Goal: Task Accomplishment & Management: Use online tool/utility

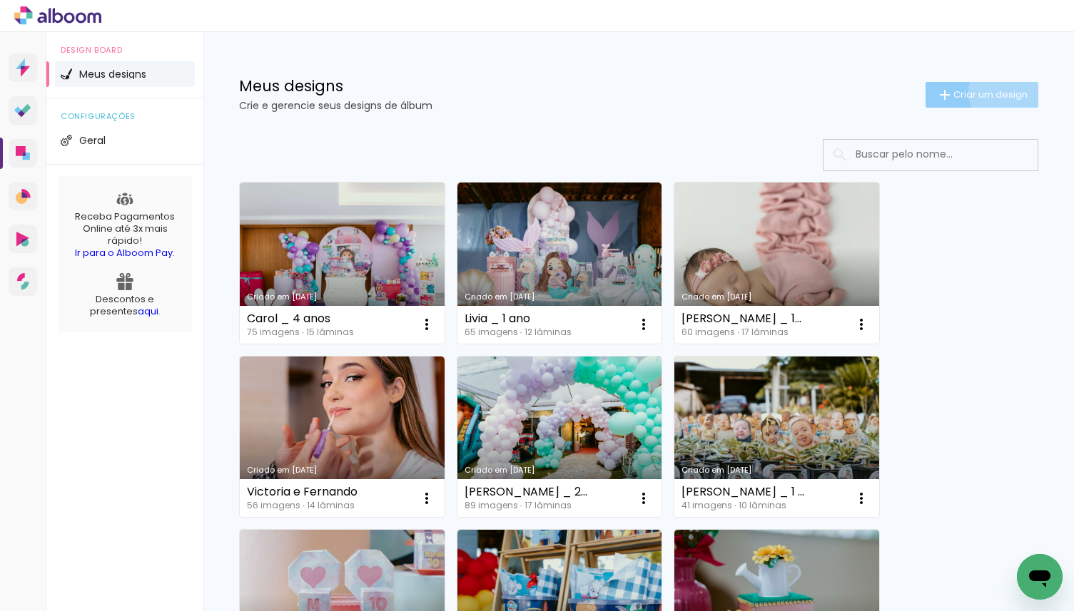
click at [1002, 92] on span "Criar um design" at bounding box center [990, 94] width 74 height 9
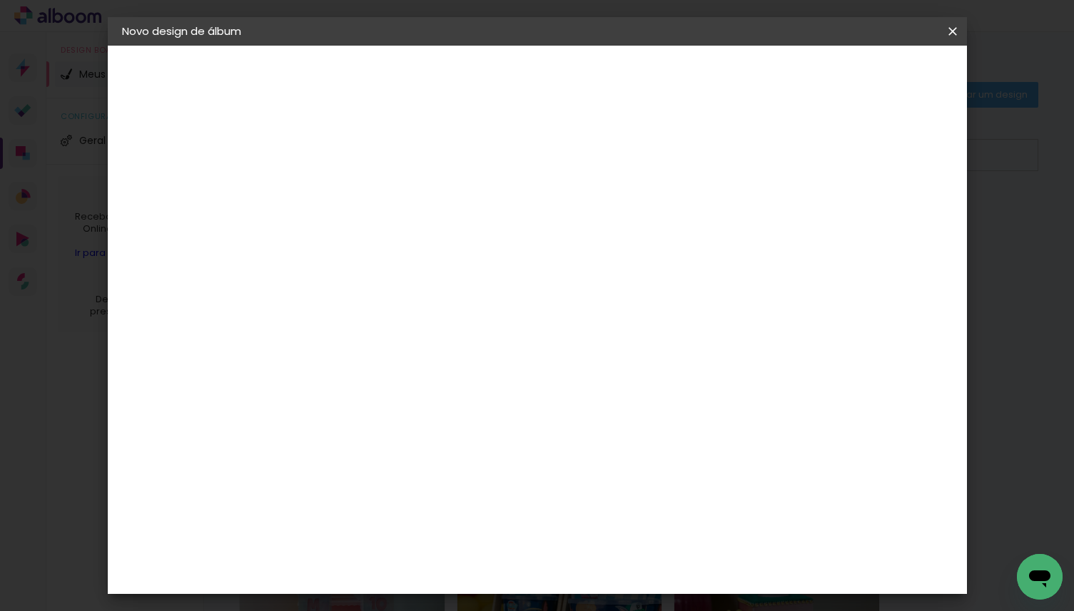
click at [355, 198] on input at bounding box center [355, 191] width 0 height 22
type input "Cecília _ 1 ano"
type paper-input "Cecília _ 1 ano"
click at [501, 66] on paper-button "Avançar" at bounding box center [467, 75] width 70 height 24
click at [459, 275] on input at bounding box center [392, 272] width 144 height 18
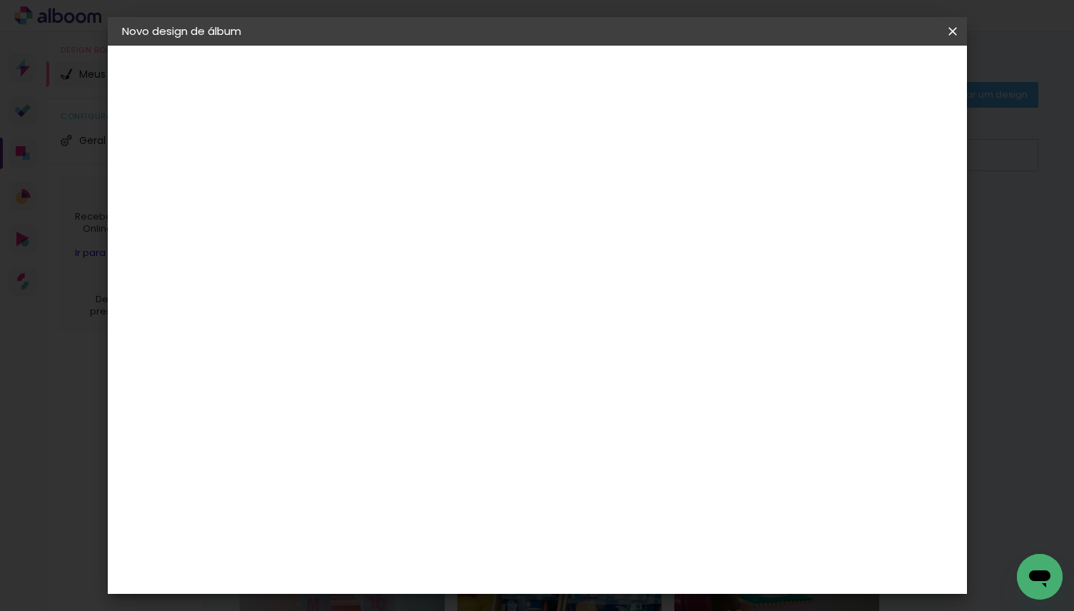
type input "mati"
type paper-input "mati"
click at [367, 317] on div "Matias Encadernações" at bounding box center [389, 325] width 88 height 23
click at [0, 0] on slot "Avançar" at bounding box center [0, 0] width 0 height 0
click at [411, 240] on input "text" at bounding box center [383, 249] width 56 height 22
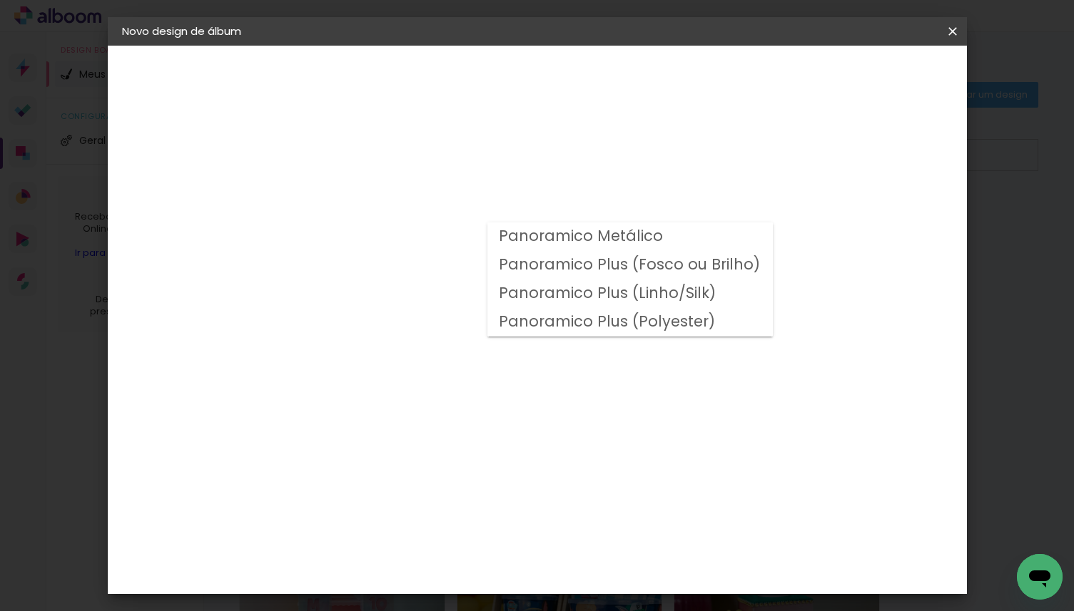
click at [0, 0] on slot "Panoramico Plus (Fosco ou Brilho)" at bounding box center [0, 0] width 0 height 0
type input "Panoramico Plus (Fosco ou Brilho)"
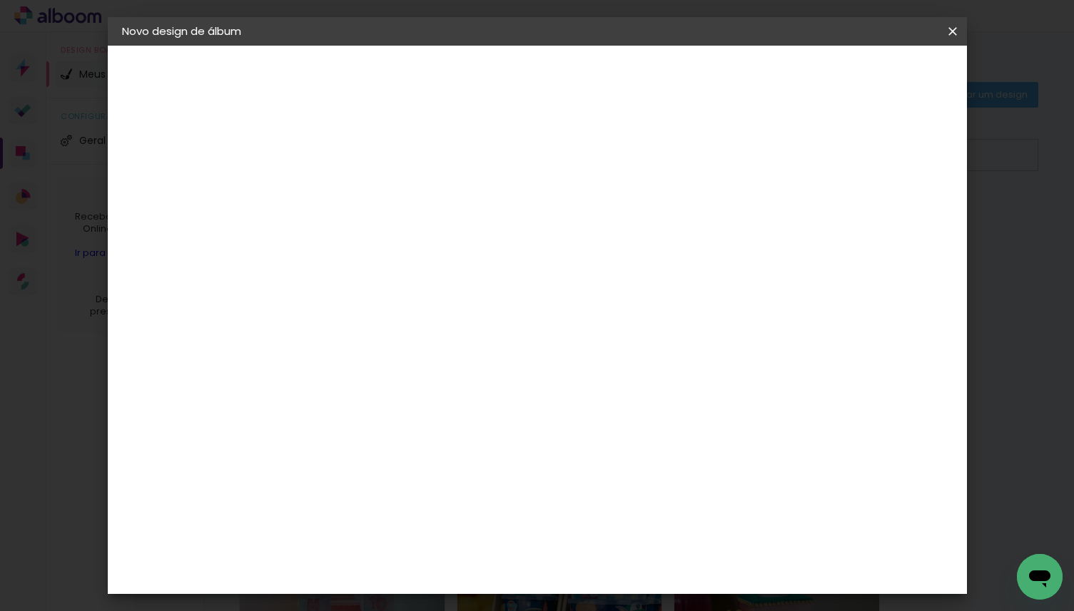
scroll to position [565, 0]
click at [452, 482] on span "25 × 25" at bounding box center [418, 501] width 66 height 38
click at [588, 64] on paper-button "Avançar" at bounding box center [553, 75] width 70 height 24
click at [0, 0] on slot "Mostrar sangria" at bounding box center [0, 0] width 0 height 0
type paper-checkbox "on"
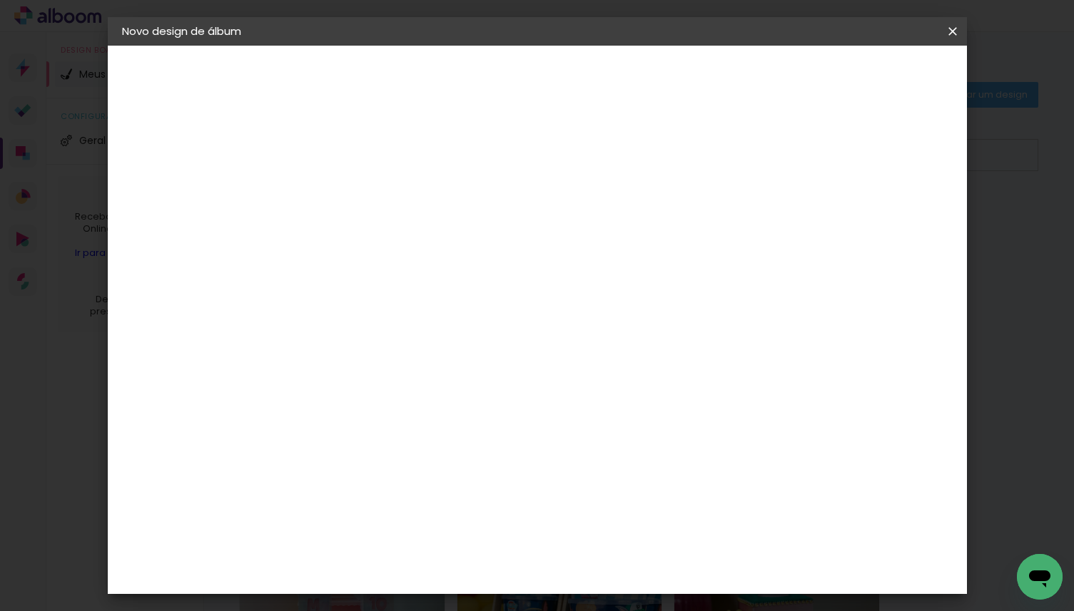
click at [874, 73] on span "Iniciar design" at bounding box center [841, 76] width 65 height 10
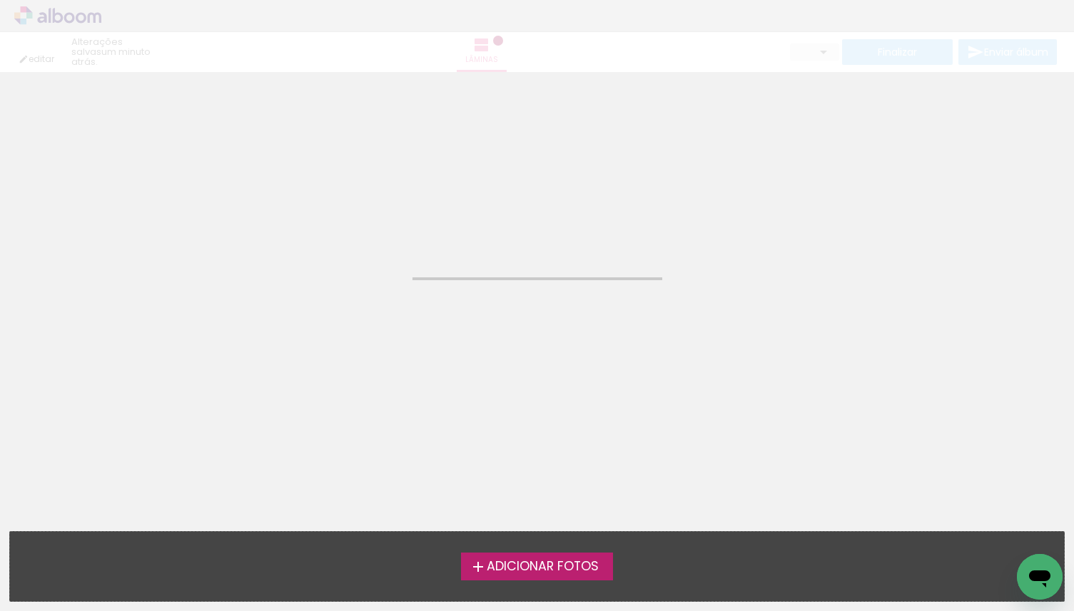
click at [526, 576] on label "Adicionar Fotos" at bounding box center [537, 566] width 152 height 27
click at [0, 0] on input "file" at bounding box center [0, 0] width 0 height 0
